Goal: Find contact information: Find contact information

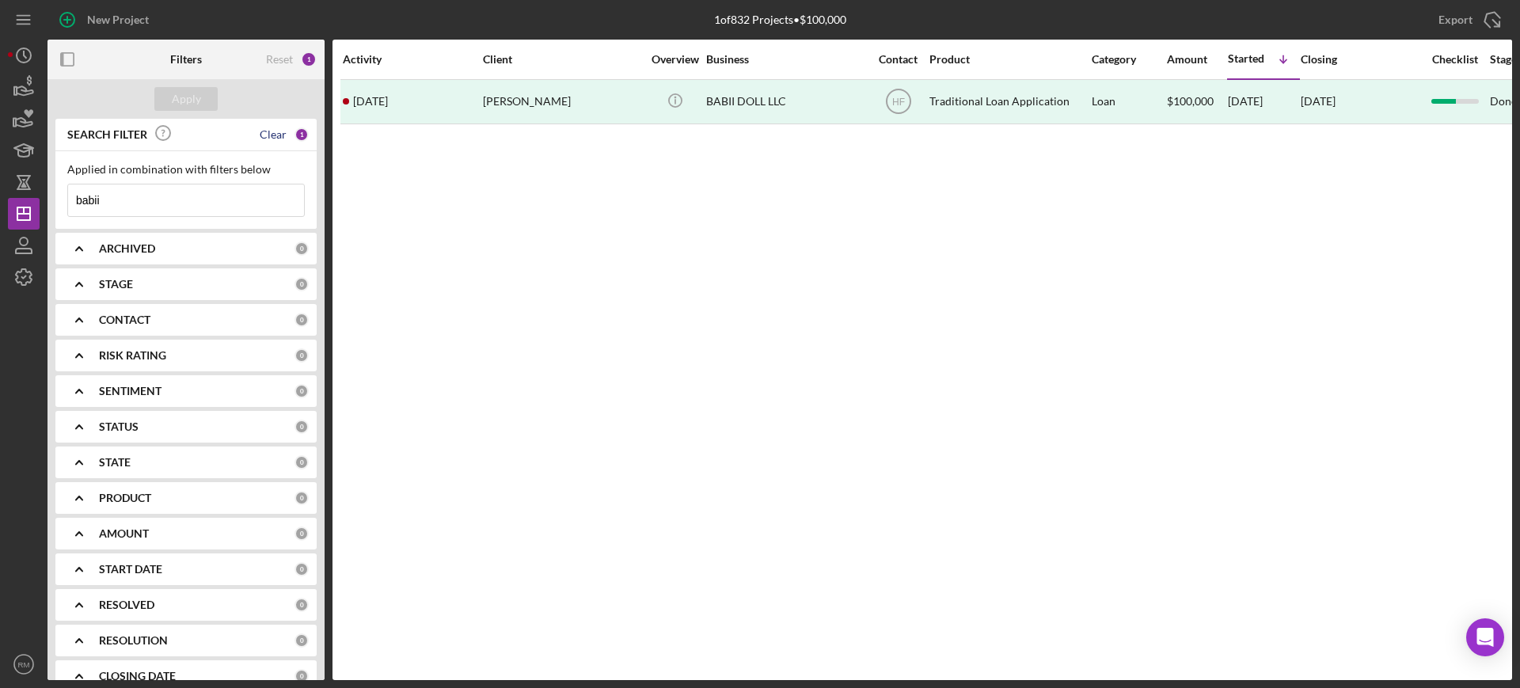
click at [272, 130] on div "Clear" at bounding box center [273, 134] width 27 height 13
click at [185, 99] on div "Apply" at bounding box center [186, 99] width 29 height 24
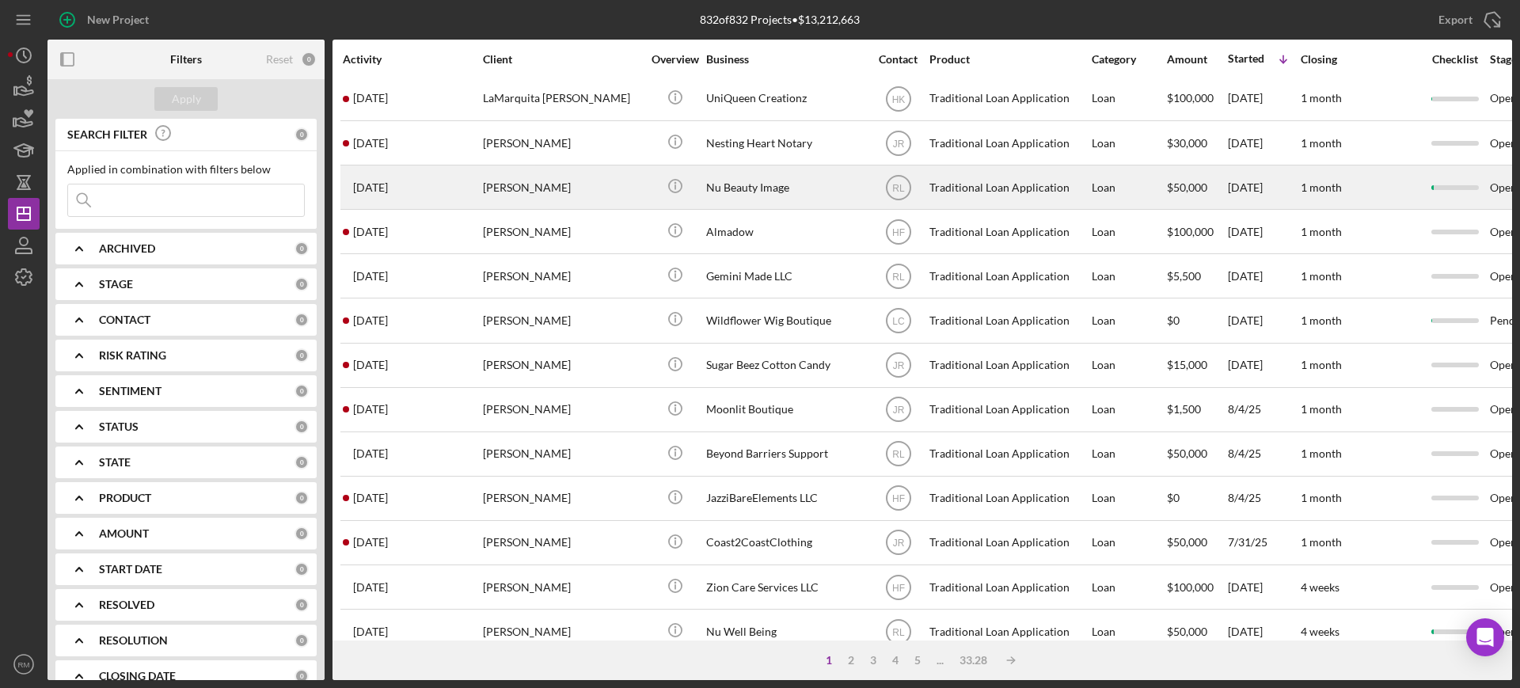
scroll to position [226, 0]
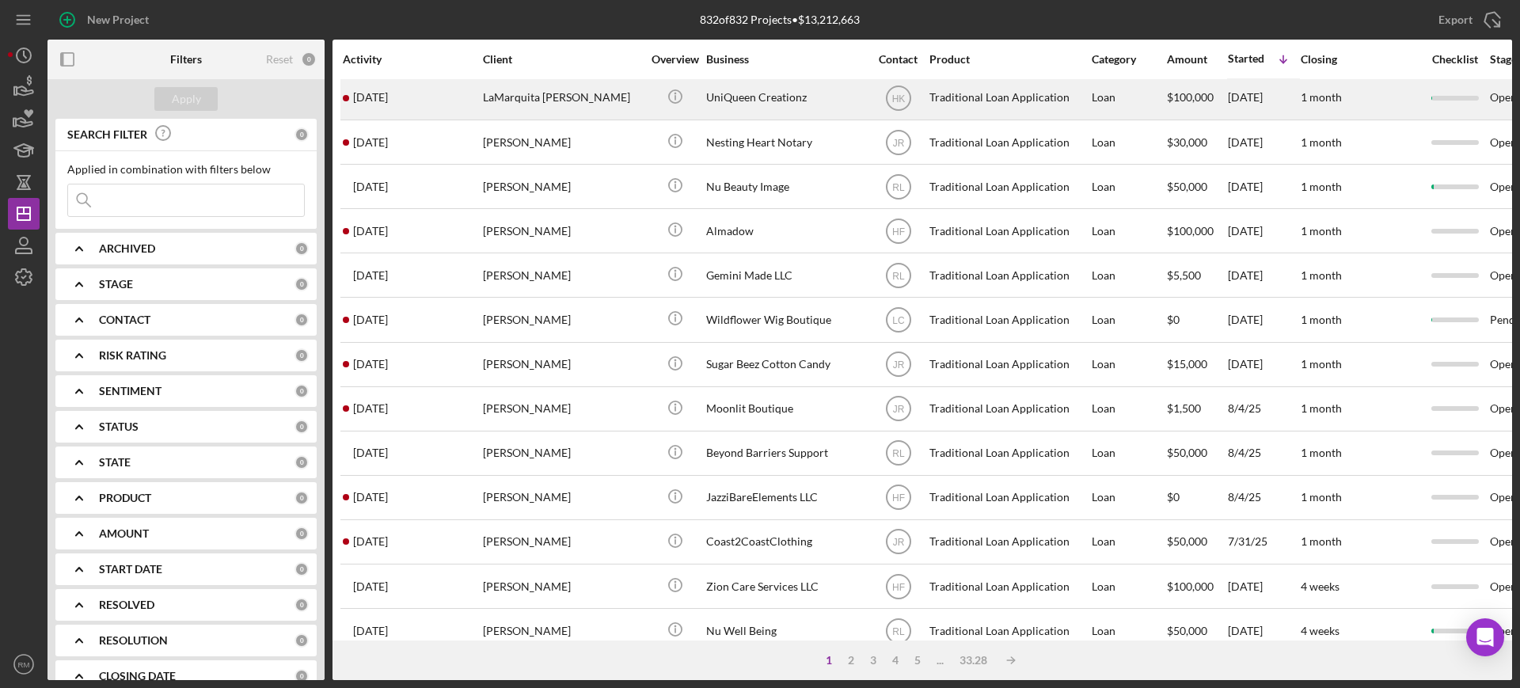
click at [581, 106] on div "LaMarquita [PERSON_NAME]" at bounding box center [562, 98] width 158 height 42
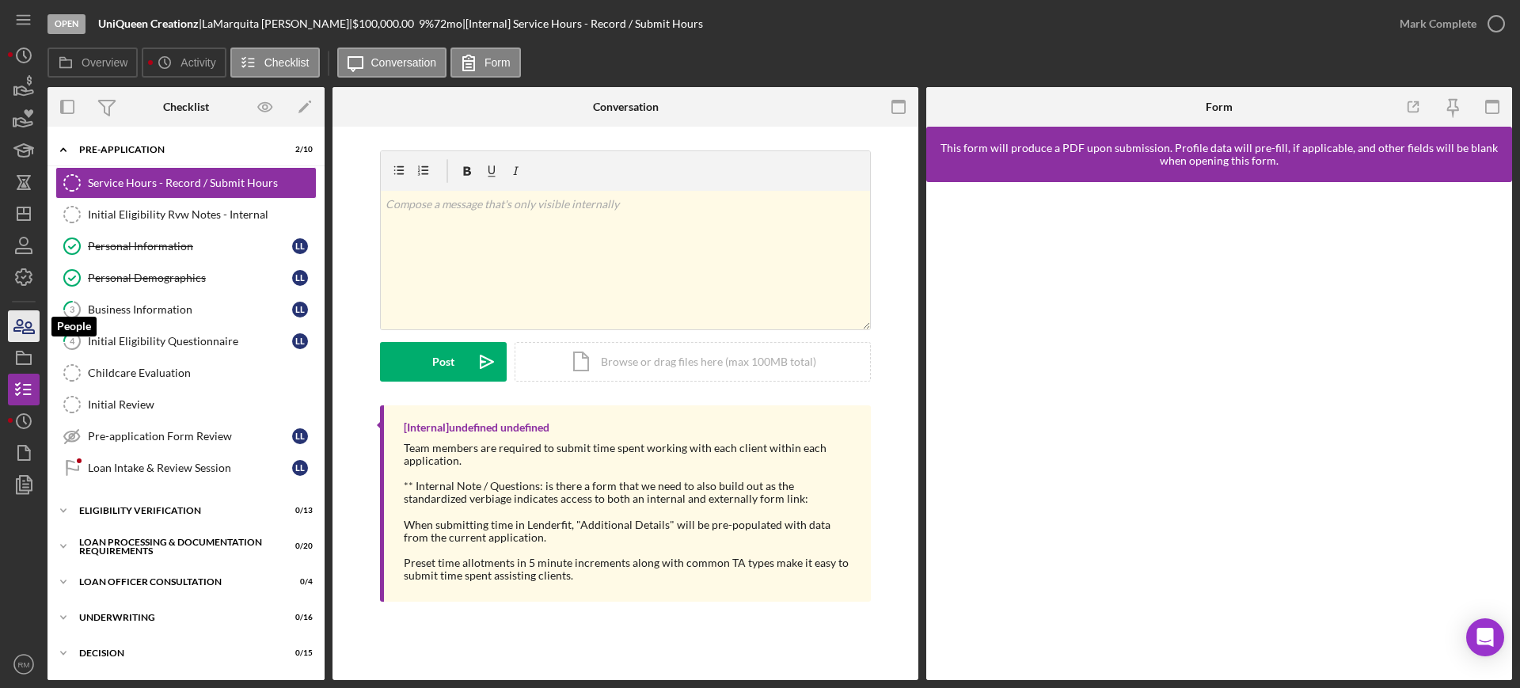
click at [17, 322] on icon "button" at bounding box center [18, 325] width 9 height 11
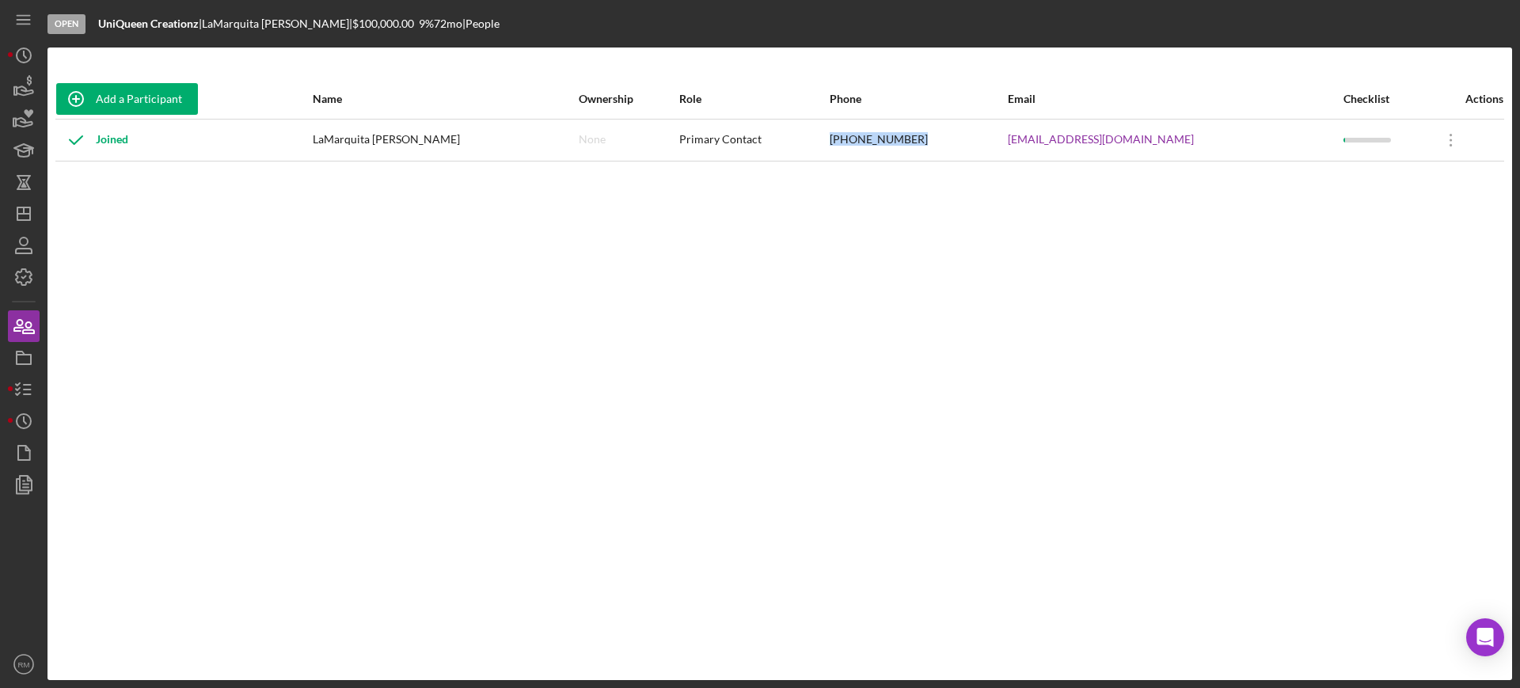
drag, startPoint x: 837, startPoint y: 139, endPoint x: 913, endPoint y: 131, distance: 76.4
click at [913, 131] on td "[PHONE_NUMBER]" at bounding box center [918, 140] width 178 height 42
copy div "[PHONE_NUMBER]"
